Goal: Task Accomplishment & Management: Manage account settings

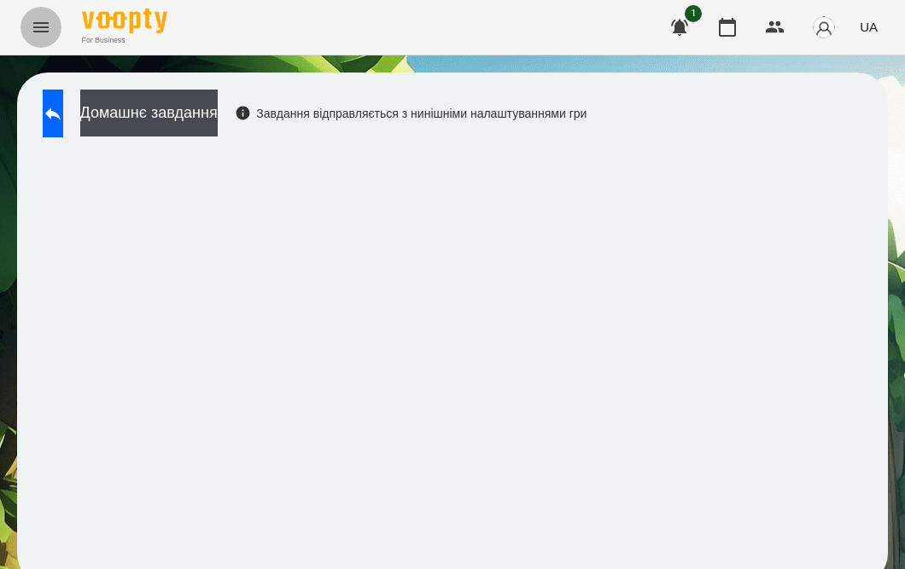
click at [38, 19] on icon "Menu" at bounding box center [41, 27] width 20 height 20
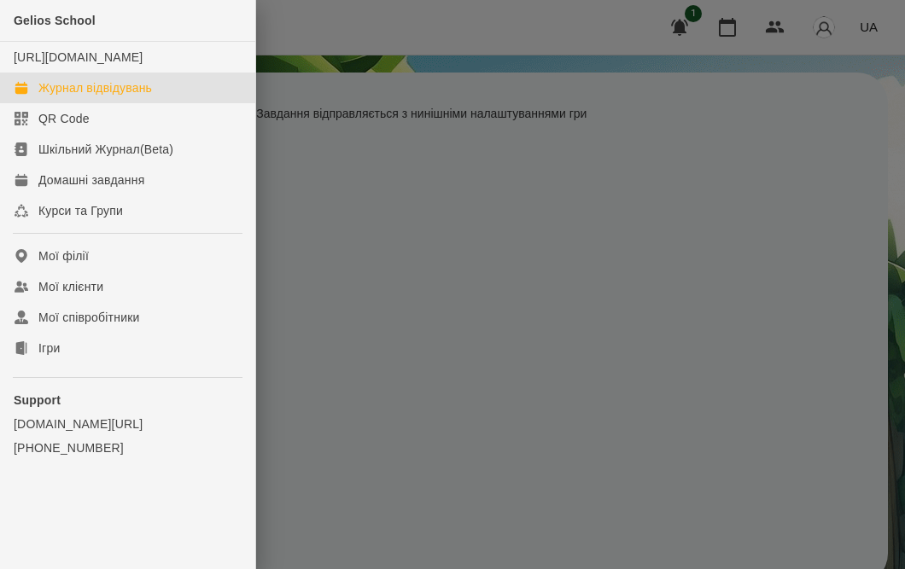
click at [58, 93] on link "Журнал відвідувань" at bounding box center [127, 88] width 255 height 31
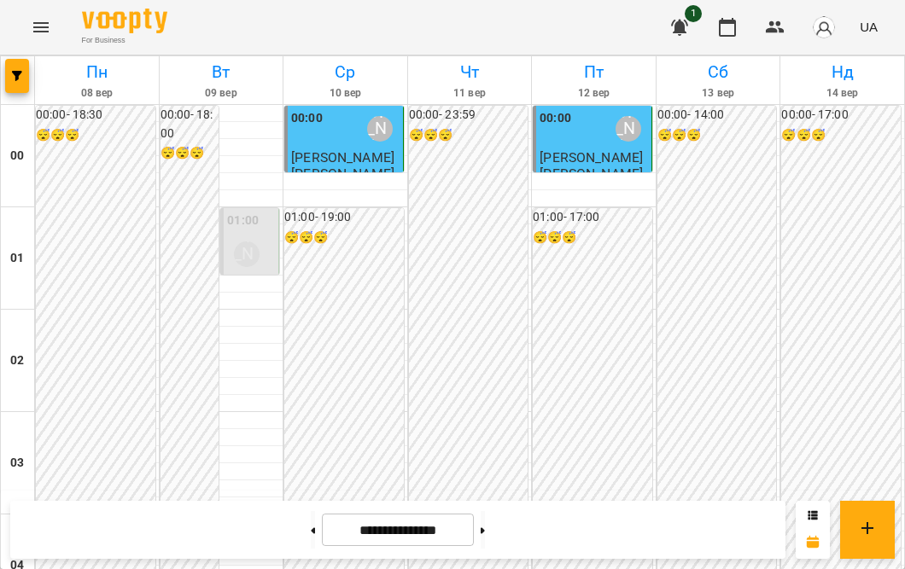
scroll to position [1655, 0]
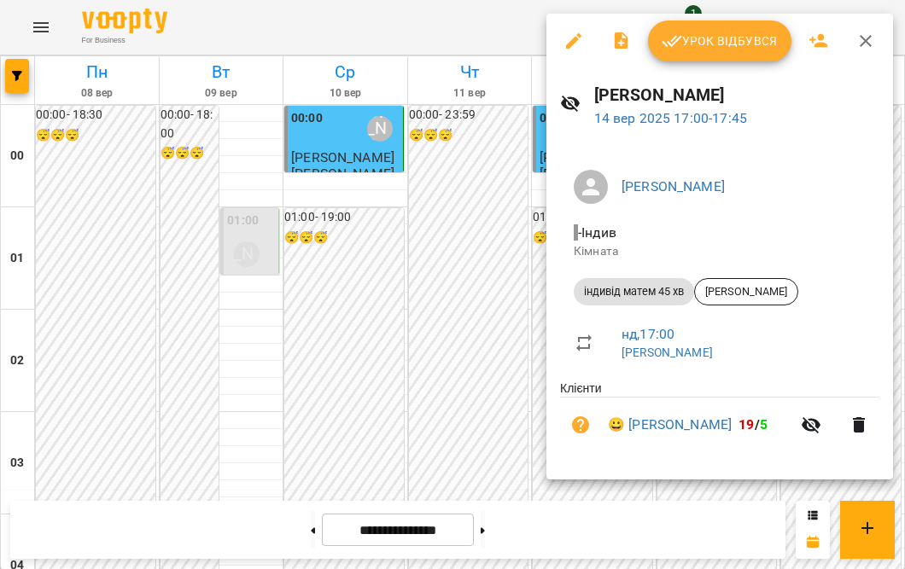
click at [567, 40] on icon "button" at bounding box center [573, 41] width 20 height 20
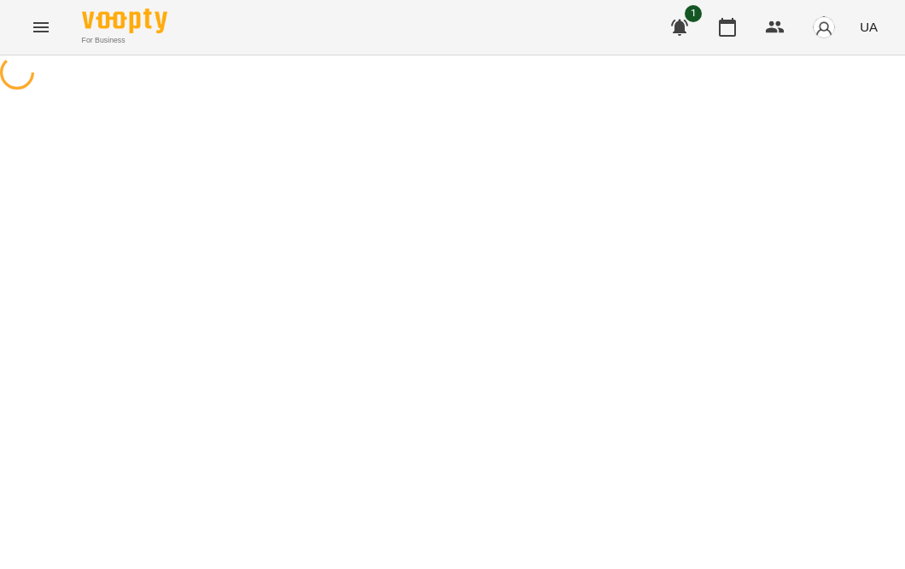
select select "**********"
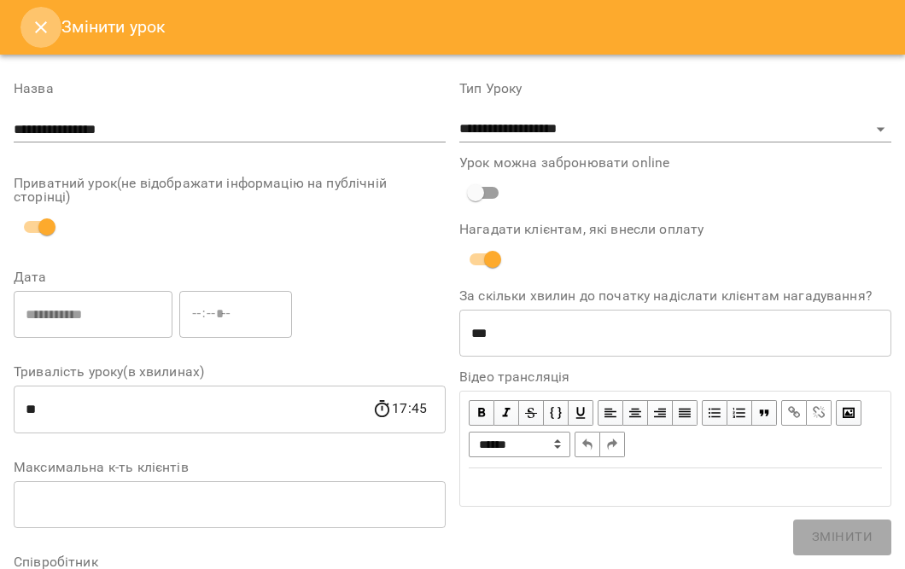
click at [57, 15] on button "Close" at bounding box center [40, 27] width 41 height 41
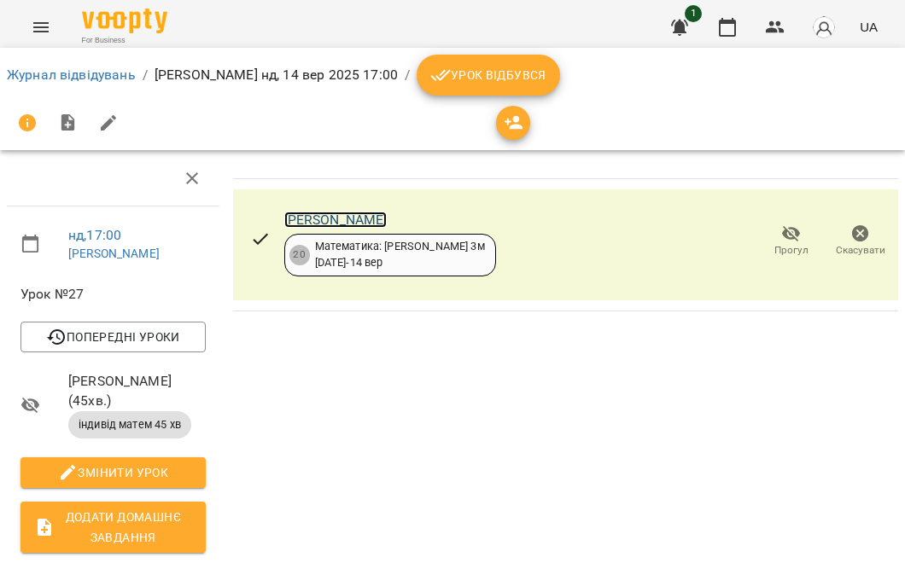
click at [295, 213] on link "[PERSON_NAME]" at bounding box center [335, 220] width 103 height 16
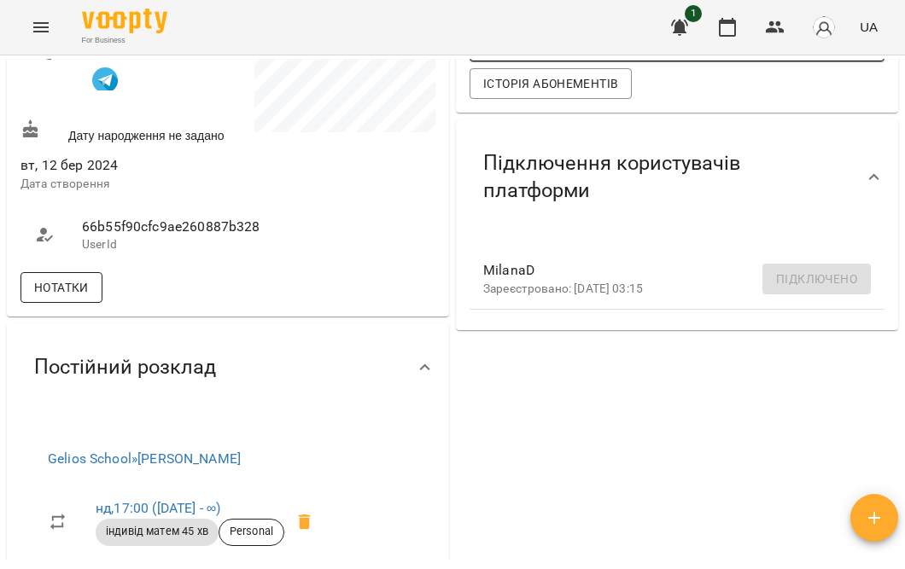
scroll to position [418, 0]
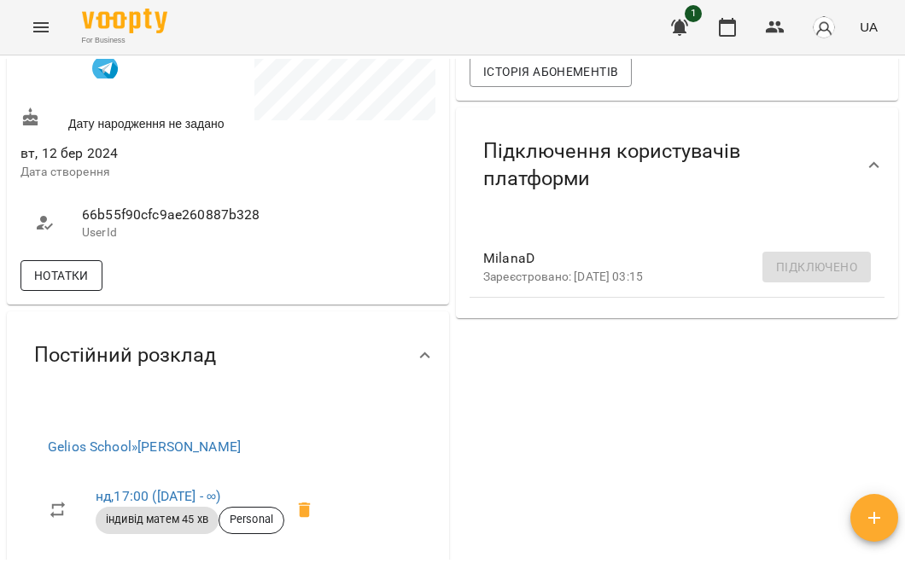
click at [79, 286] on span "Нотатки" at bounding box center [61, 276] width 55 height 20
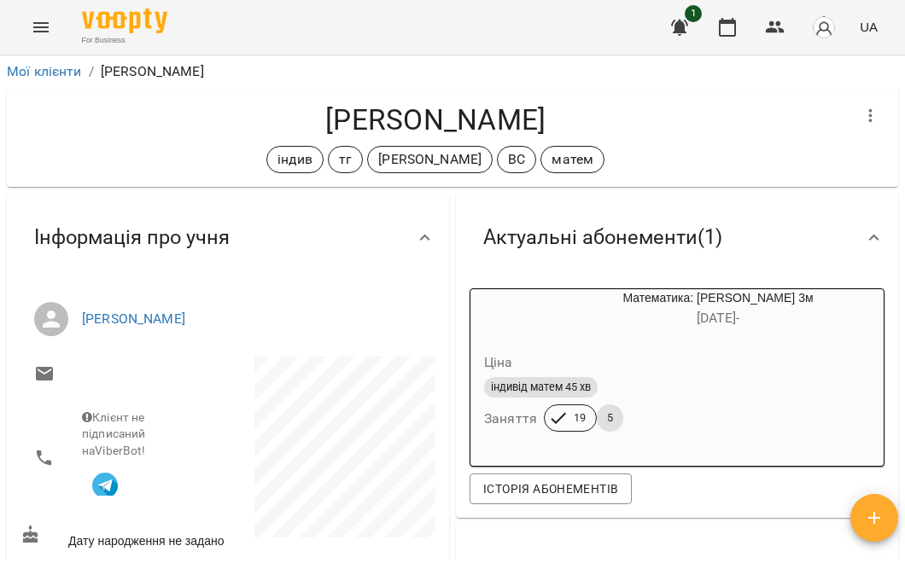
scroll to position [0, 0]
